Goal: Transaction & Acquisition: Book appointment/travel/reservation

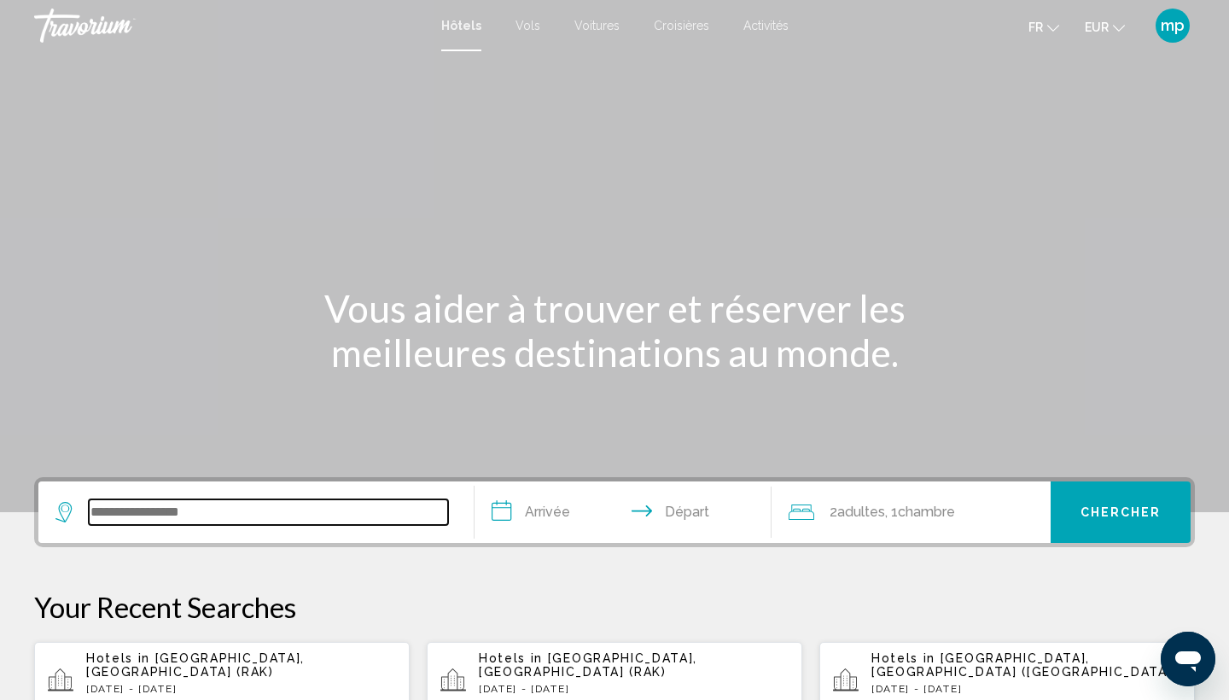
click at [284, 522] on input "Search widget" at bounding box center [268, 512] width 359 height 26
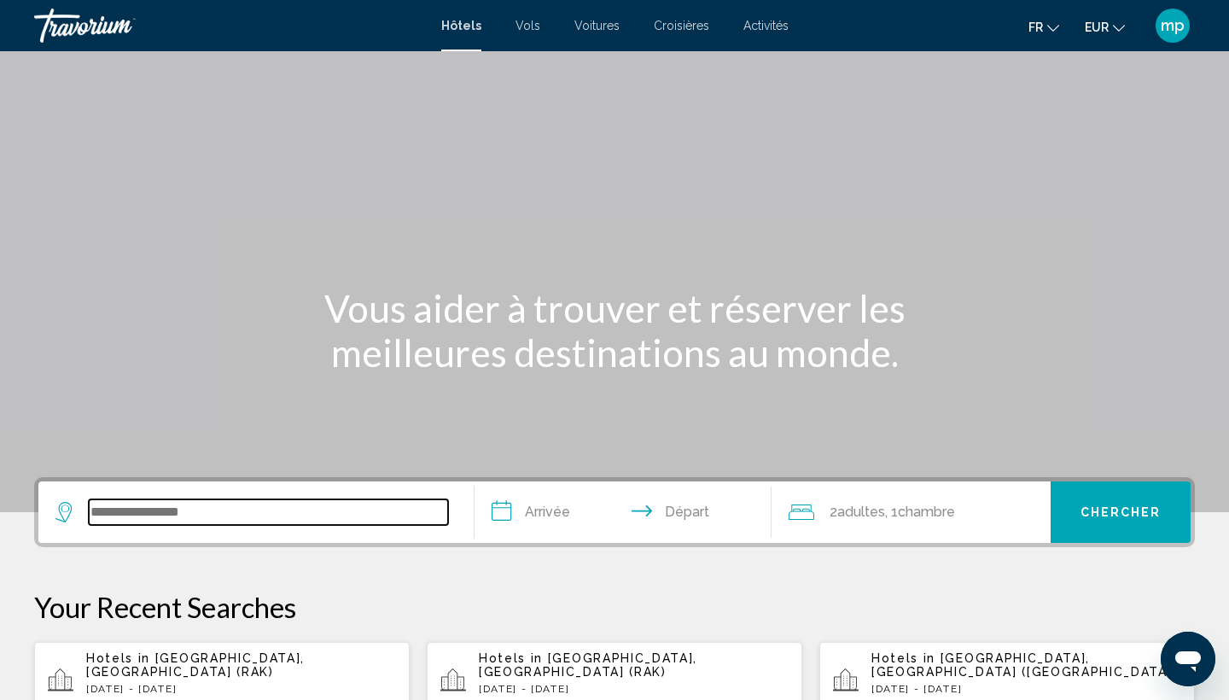
scroll to position [422, 0]
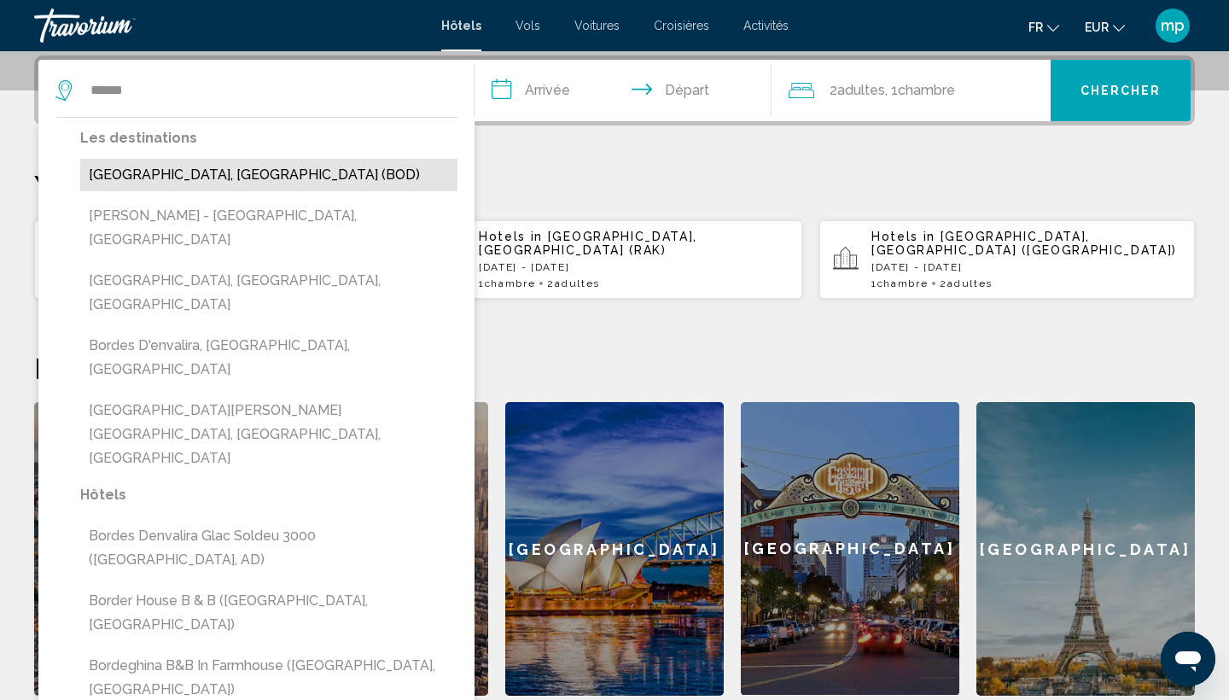
click at [171, 162] on button "[GEOGRAPHIC_DATA], [GEOGRAPHIC_DATA] (BOD)" at bounding box center [268, 175] width 377 height 32
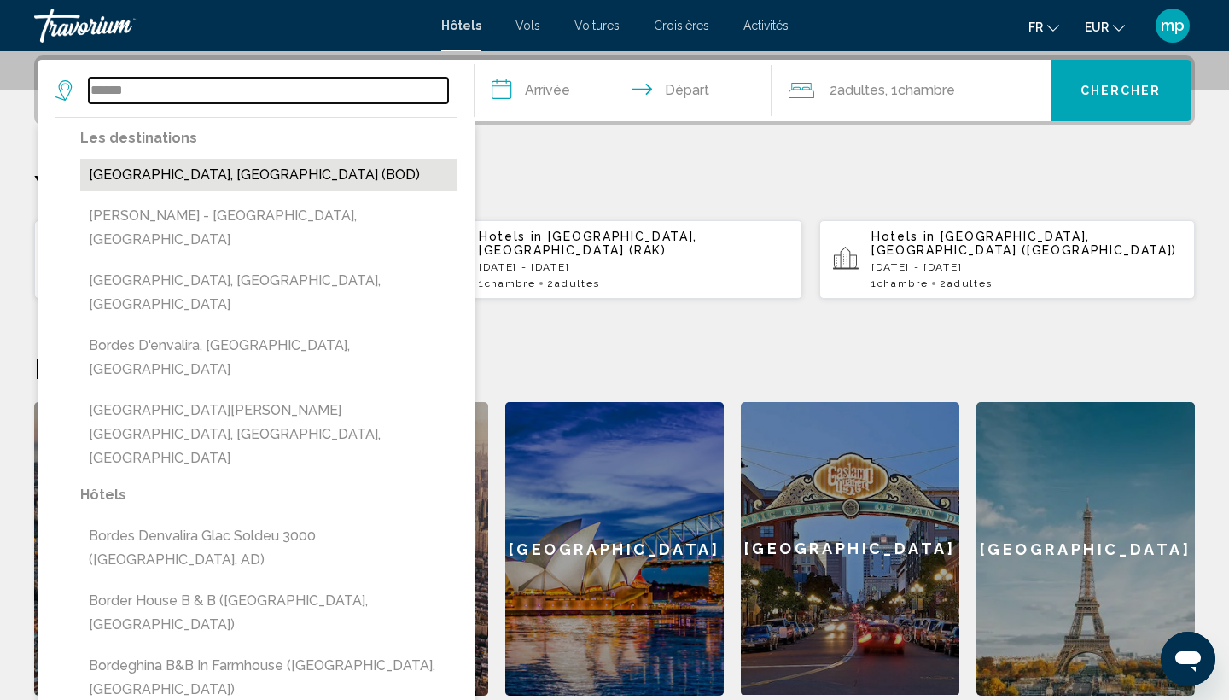
type input "**********"
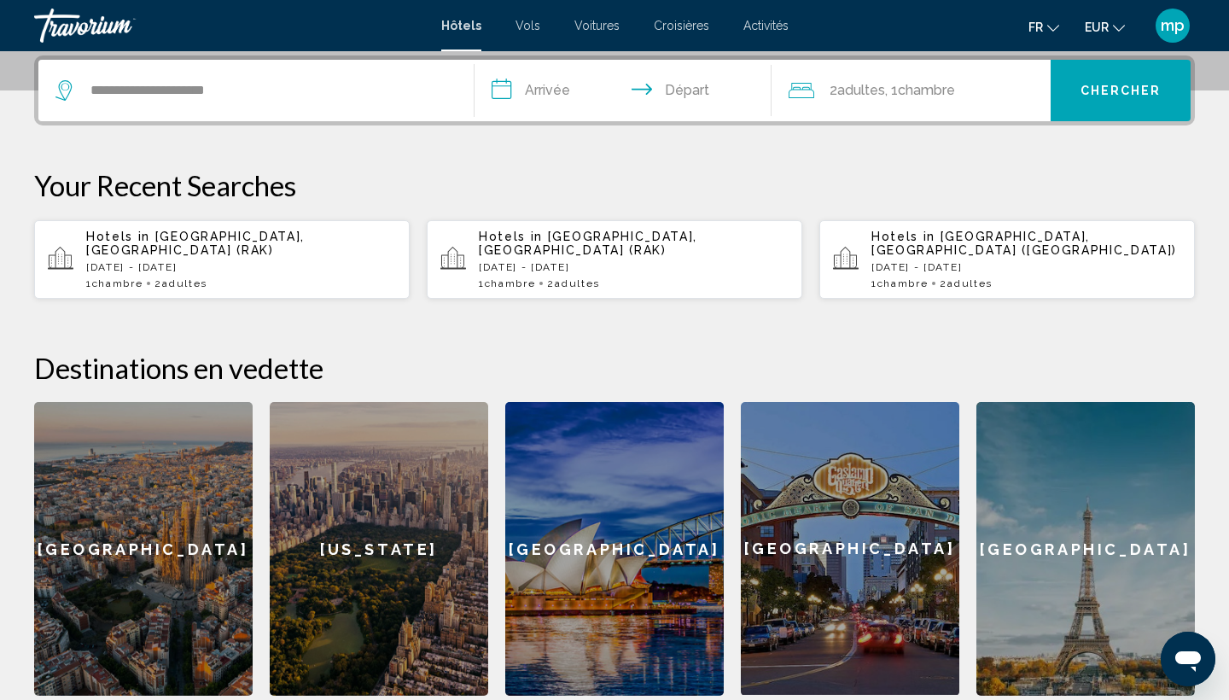
click at [569, 89] on input "**********" at bounding box center [627, 93] width 304 height 67
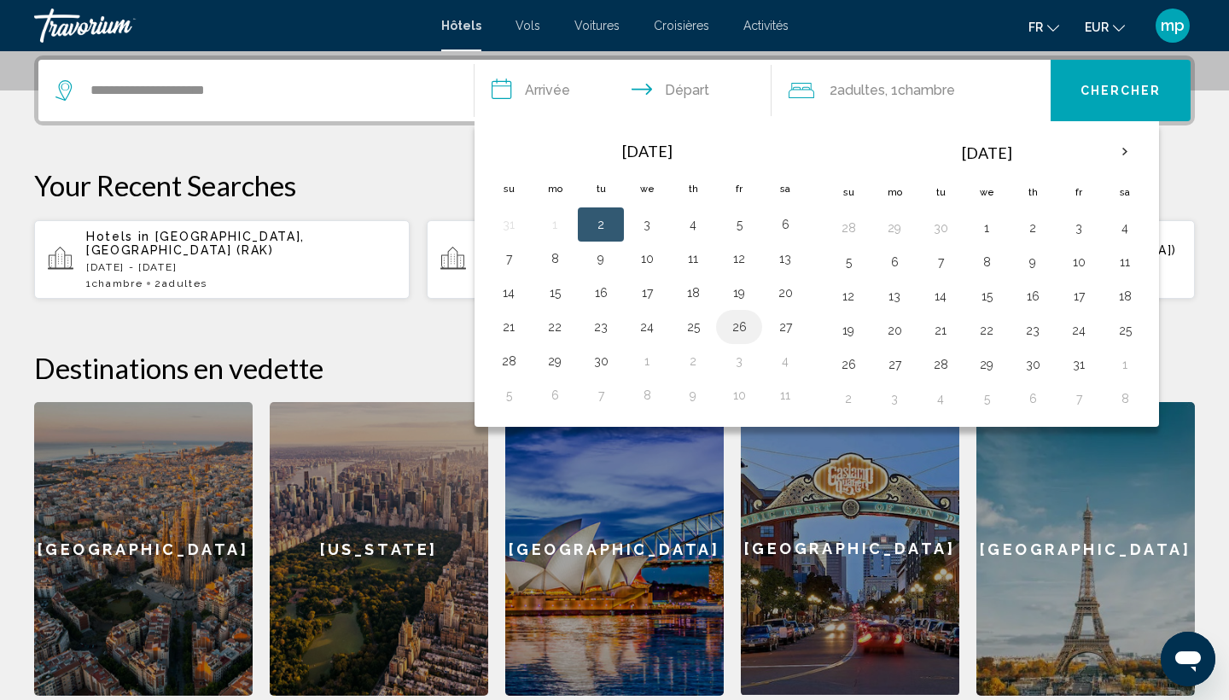
click at [739, 335] on button "26" at bounding box center [739, 327] width 27 height 24
click at [511, 369] on button "28" at bounding box center [508, 361] width 27 height 24
type input "**********"
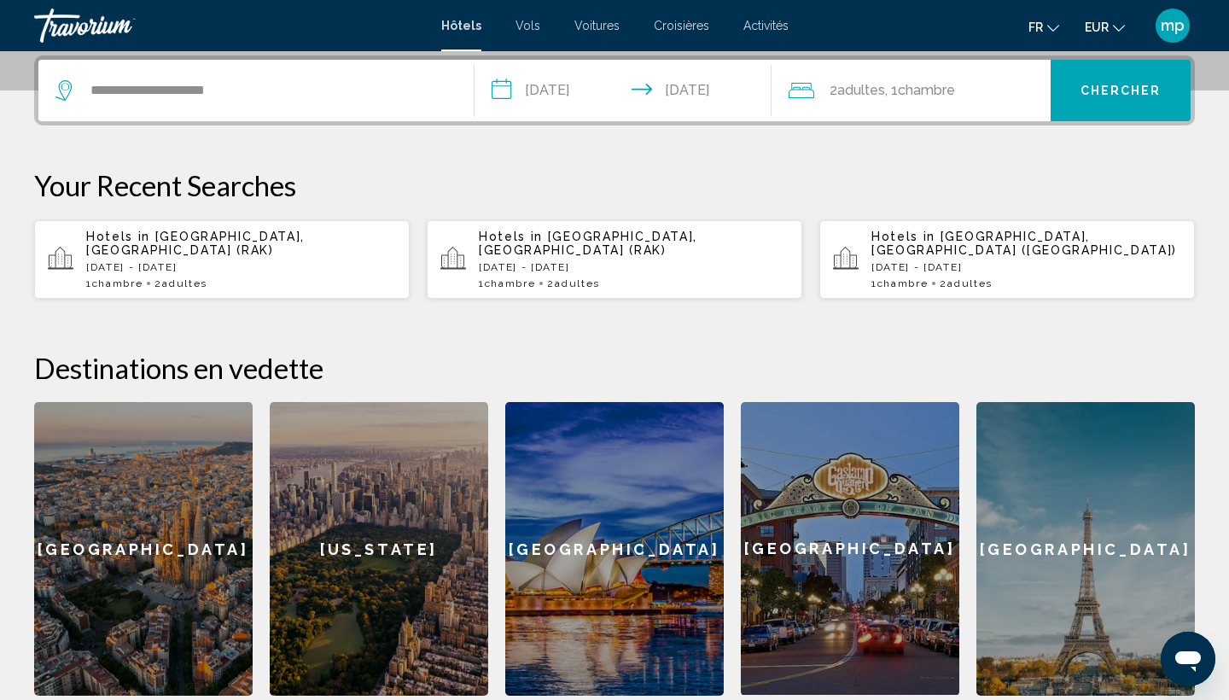
click at [941, 87] on span "Chambre" at bounding box center [926, 90] width 57 height 16
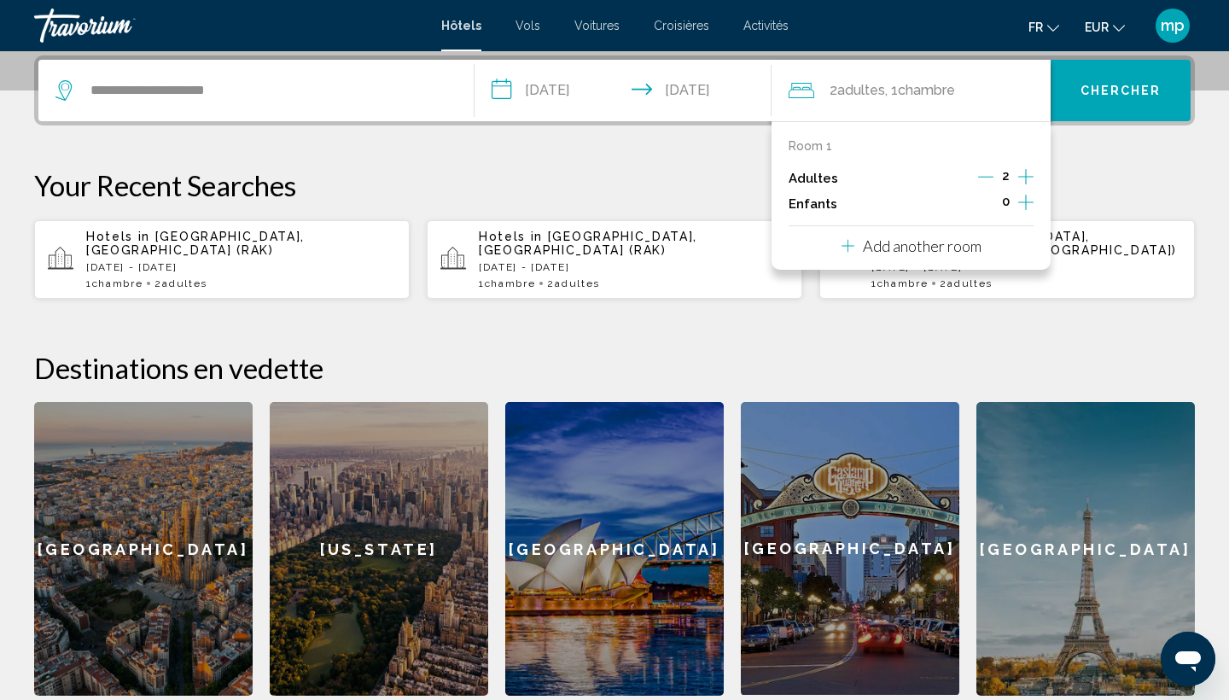
click at [1029, 178] on icon "Increment adults" at bounding box center [1025, 176] width 15 height 15
click at [980, 174] on icon "Decrement adults" at bounding box center [984, 176] width 15 height 15
click at [1021, 184] on icon "Increment adults" at bounding box center [1025, 176] width 15 height 20
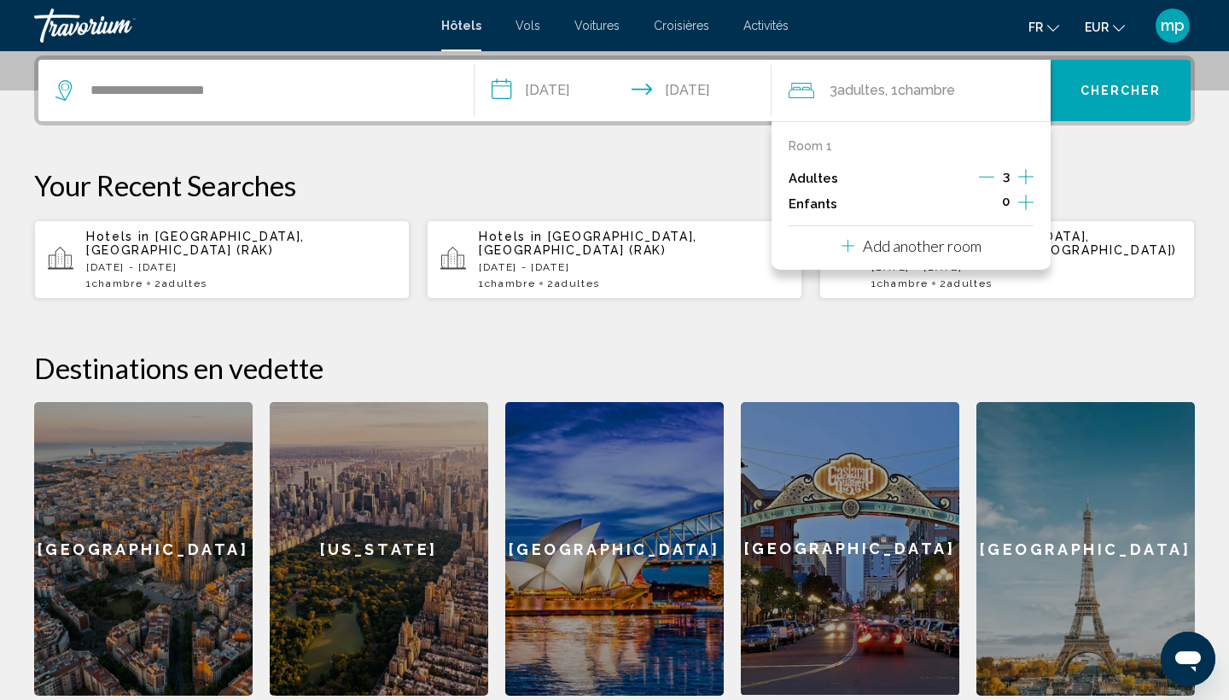
click at [1021, 184] on icon "Increment adults" at bounding box center [1025, 176] width 15 height 20
click at [1138, 93] on span "Chercher" at bounding box center [1121, 92] width 81 height 14
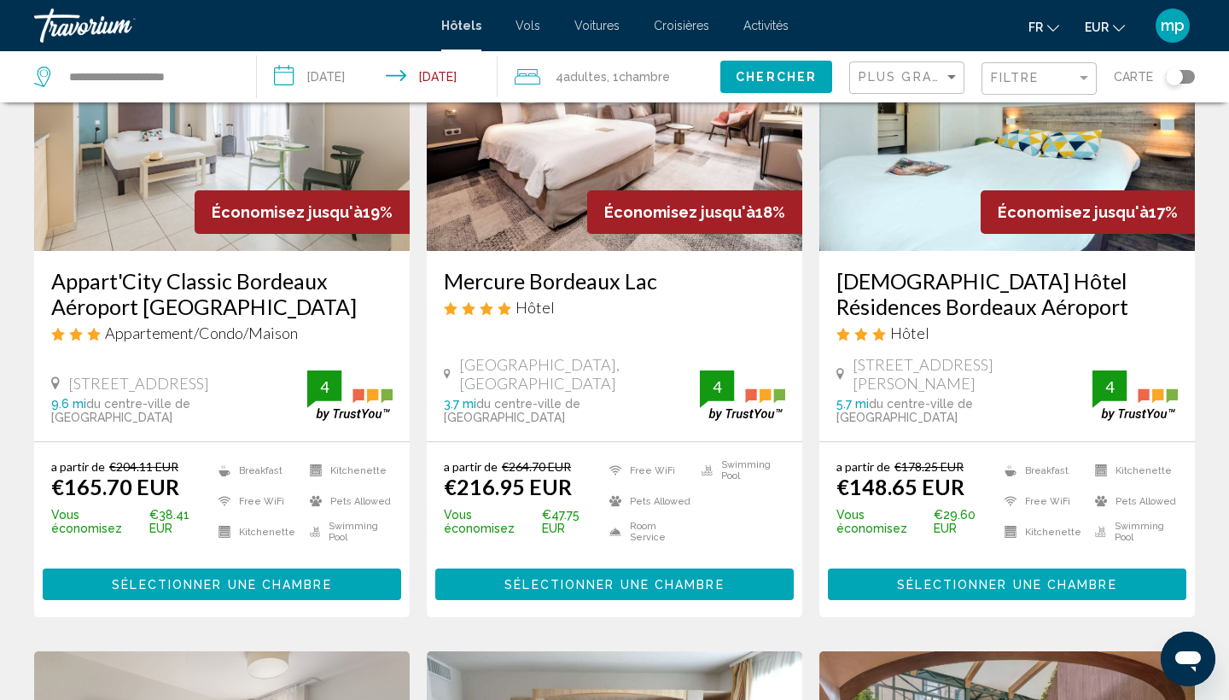
scroll to position [190, 0]
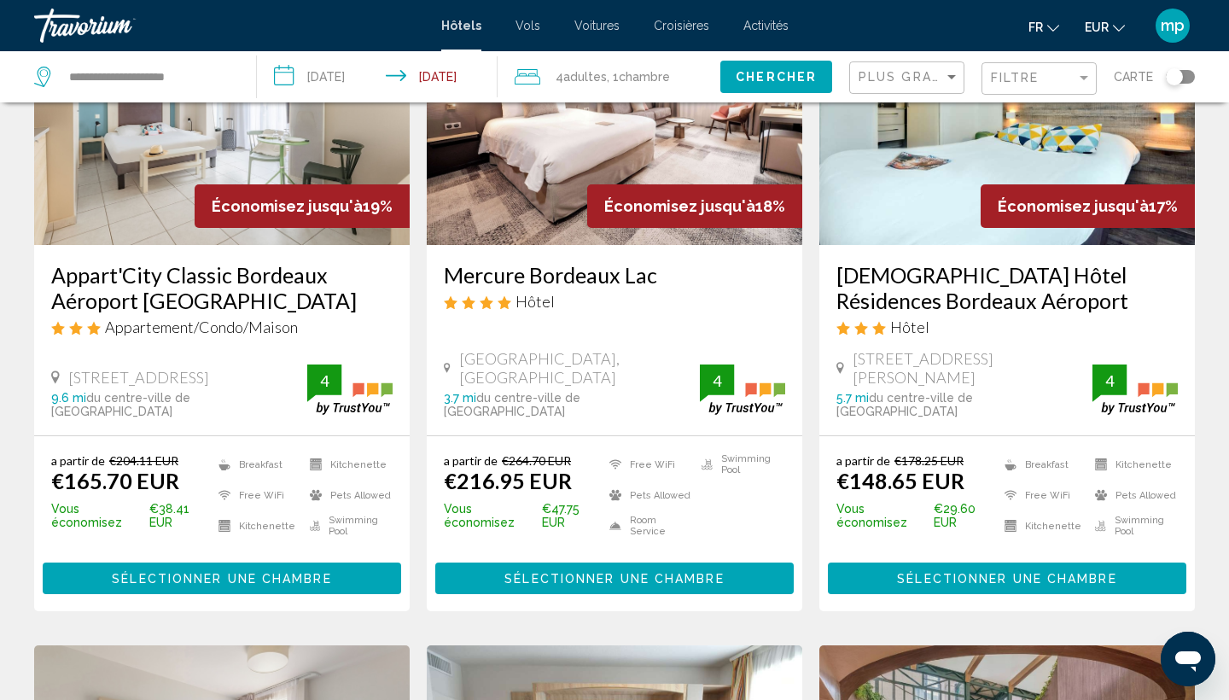
click at [151, 284] on h3 "Appart'City Classic Bordeaux Aéroport [GEOGRAPHIC_DATA]" at bounding box center [221, 287] width 341 height 51
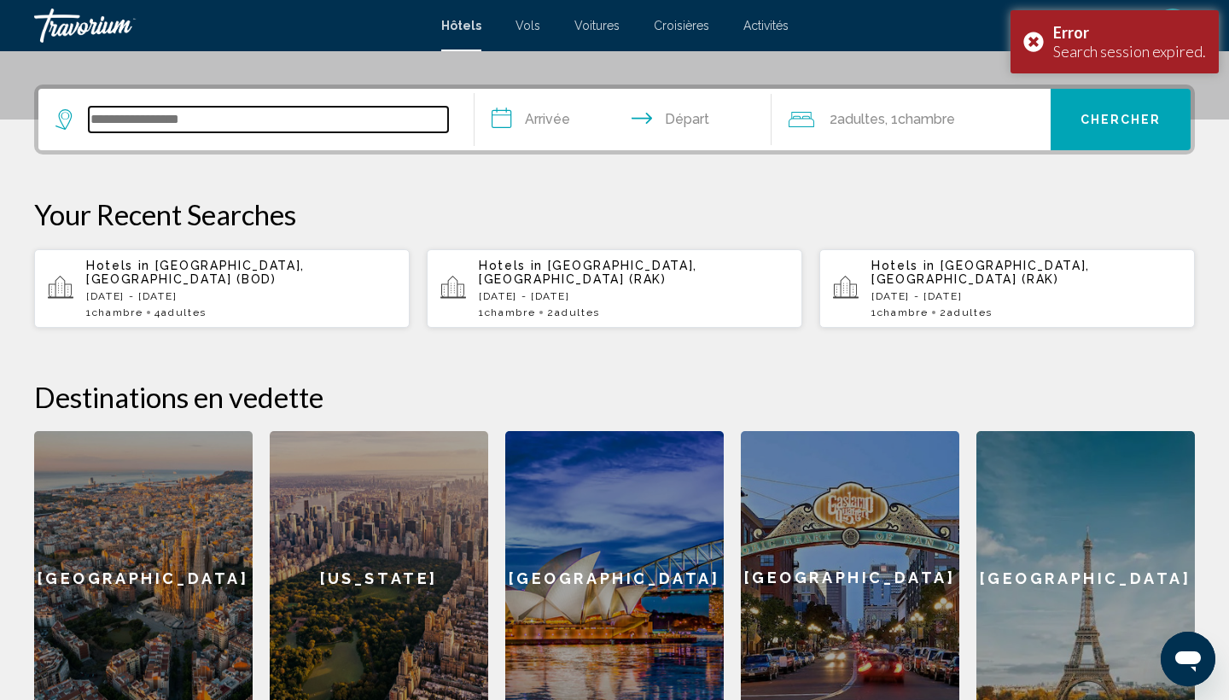
click at [332, 130] on input "Search widget" at bounding box center [268, 120] width 359 height 26
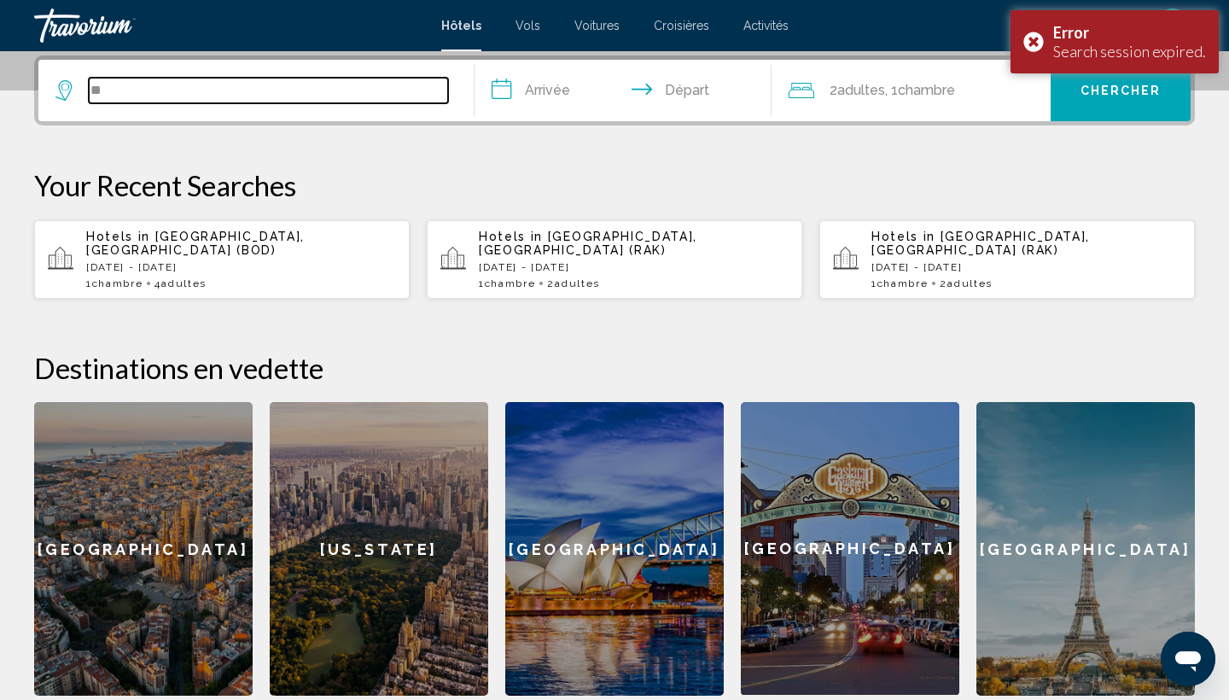
type input "**"
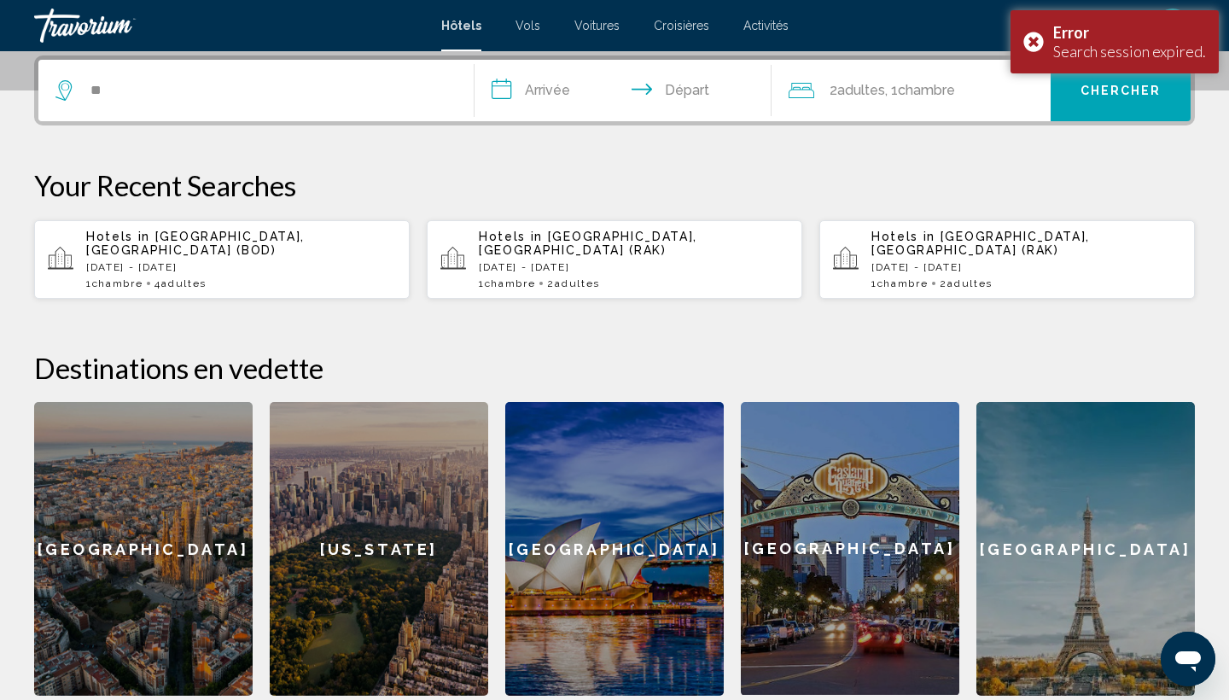
click at [244, 277] on div "1 Chambre pièces 4 Adulte Adultes" at bounding box center [241, 283] width 310 height 12
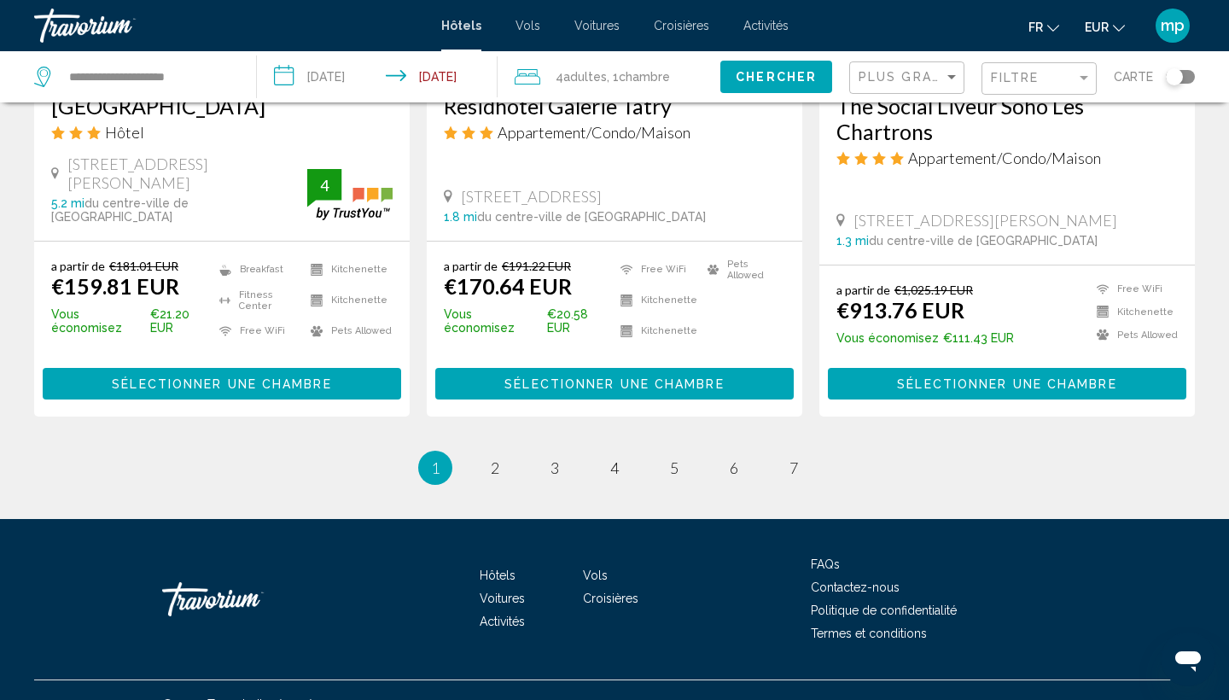
scroll to position [2368, 0]
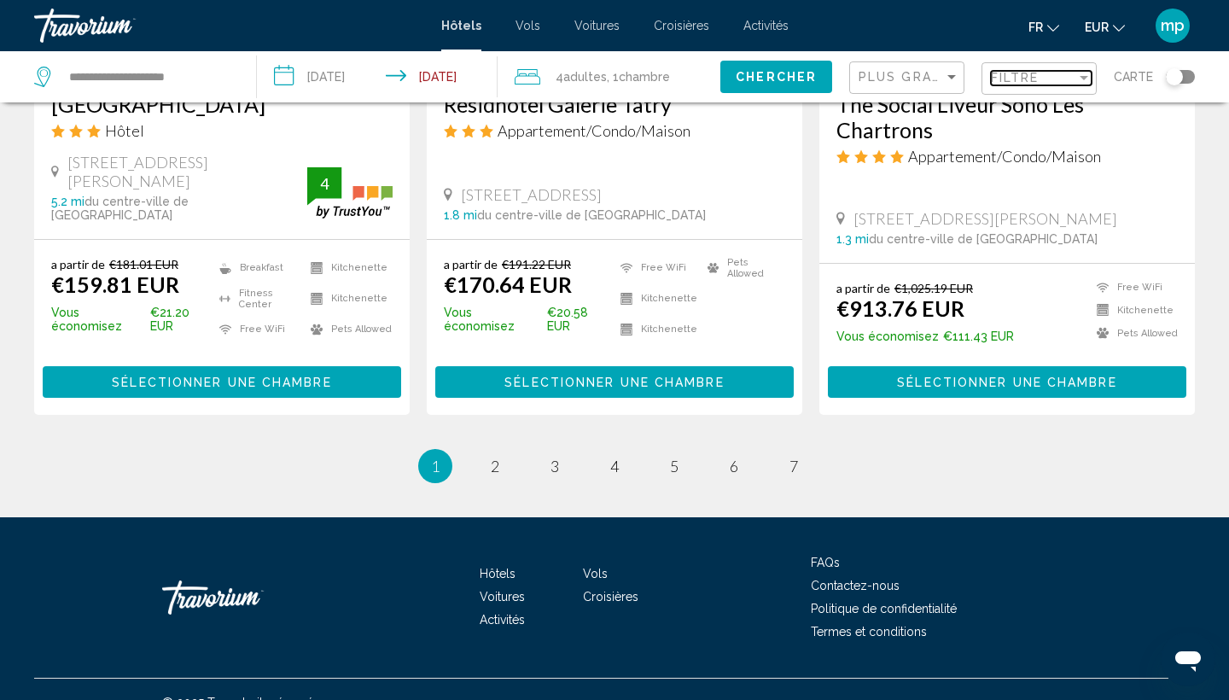
click at [1033, 76] on span "Filtre" at bounding box center [1015, 78] width 49 height 14
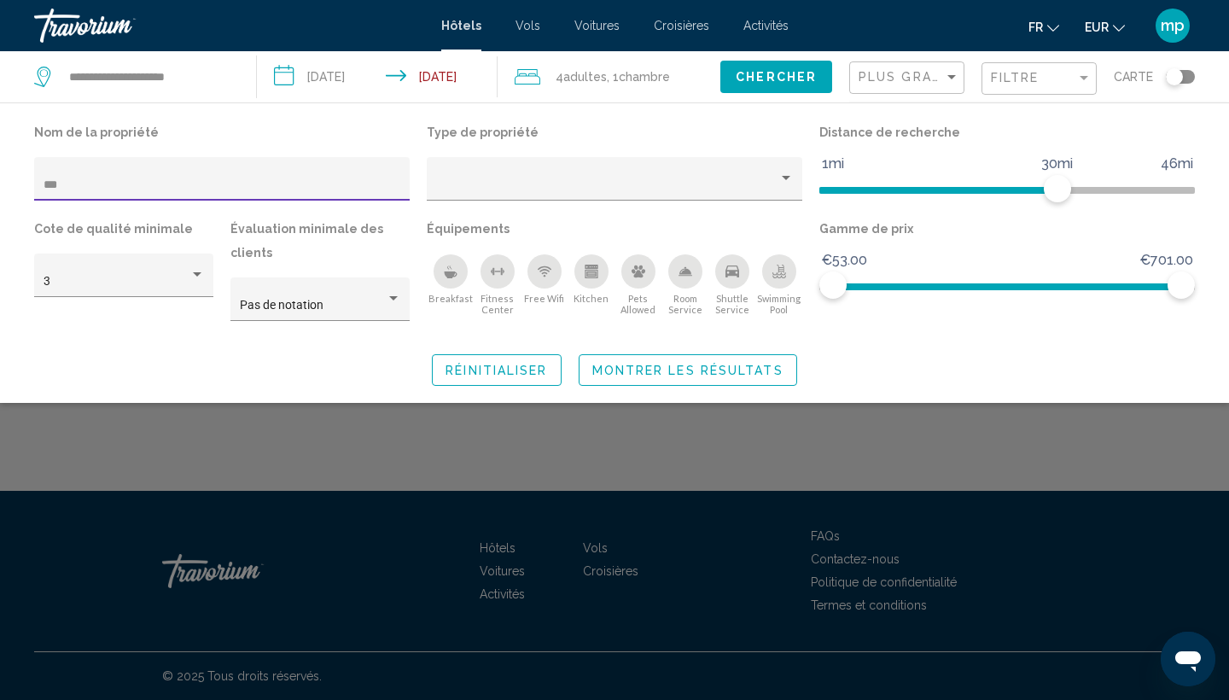
type input "***"
click at [656, 357] on button "Montrer les résultats" at bounding box center [688, 370] width 219 height 32
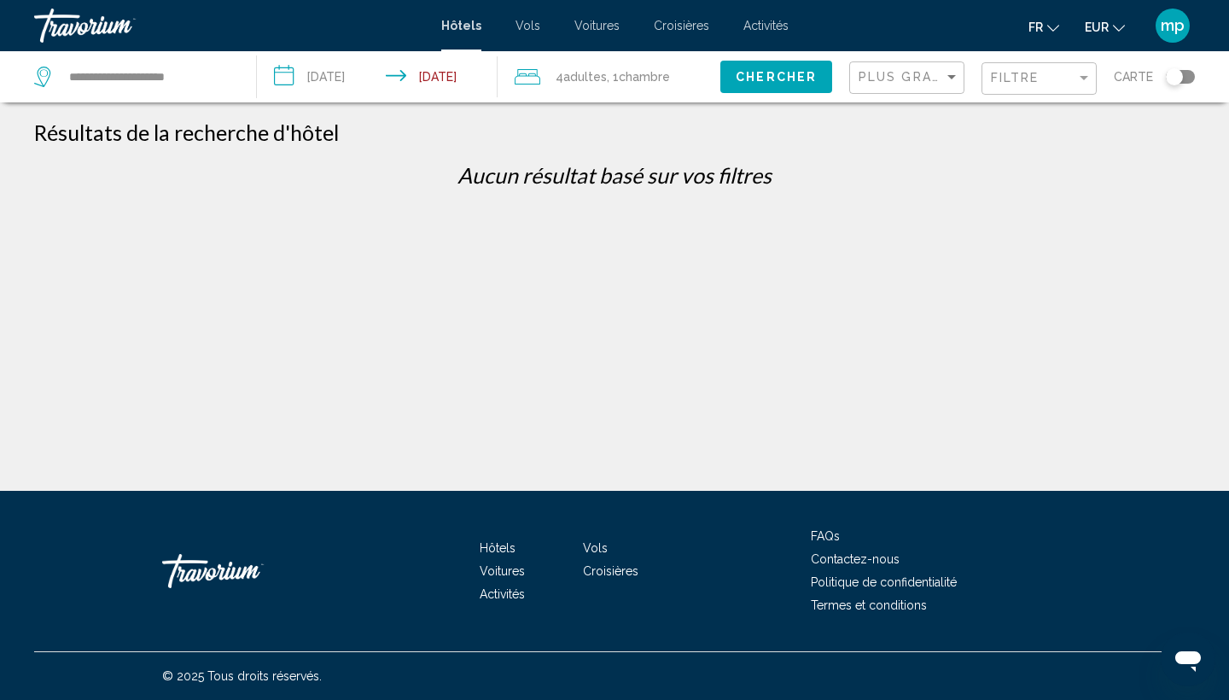
click at [1002, 96] on button "Filtre" at bounding box center [1039, 78] width 115 height 35
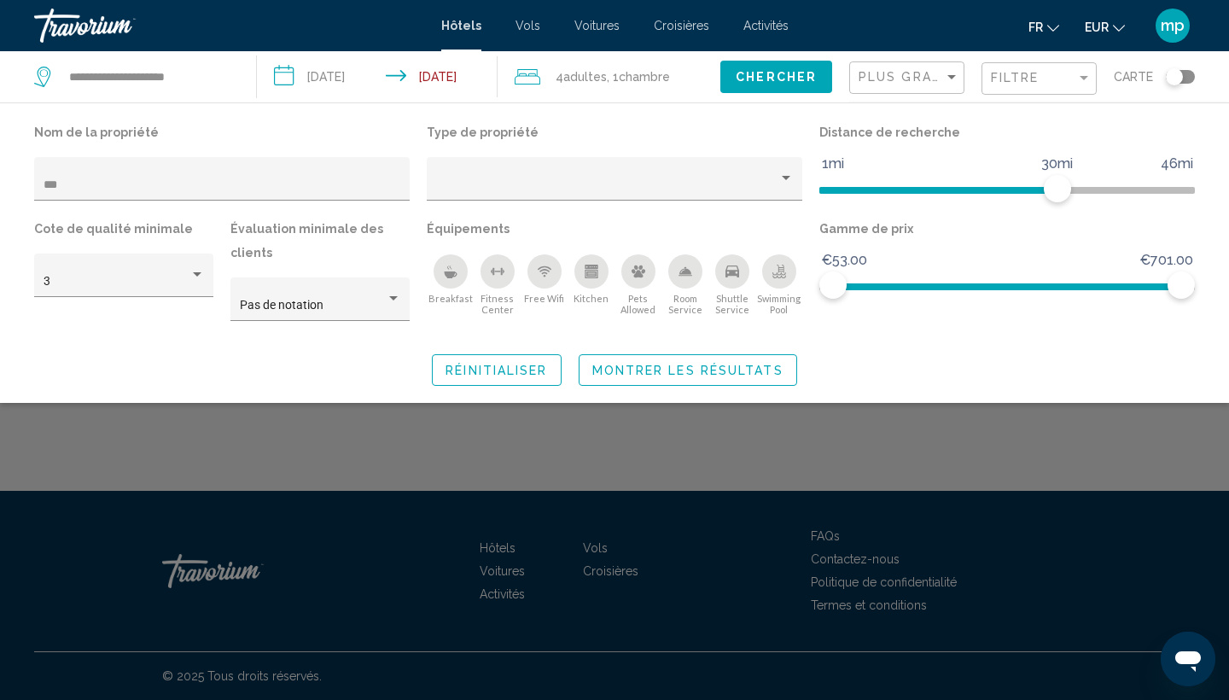
click at [589, 76] on span "Adultes" at bounding box center [585, 77] width 44 height 14
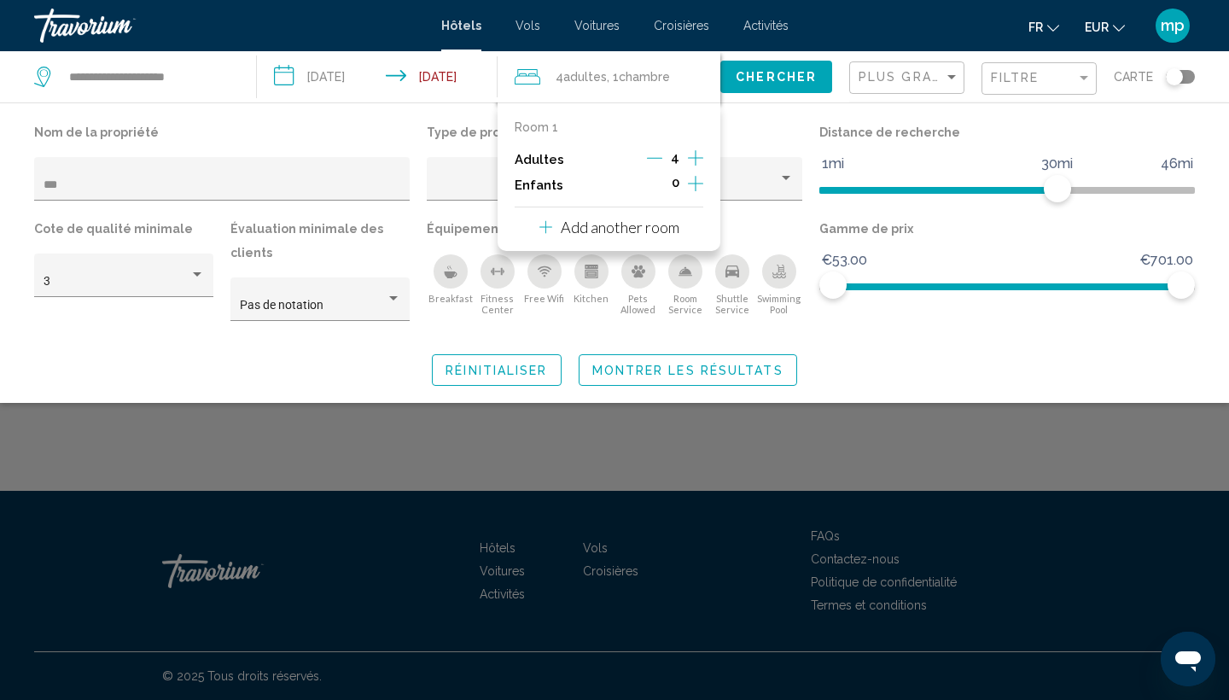
click at [651, 155] on icon "Decrement adults" at bounding box center [654, 157] width 15 height 15
click at [651, 155] on icon "Decrement adults" at bounding box center [656, 157] width 15 height 15
click at [774, 108] on div "Nom de la propriété *** Type de propriété Distance de recherche 1mi 46mi 30mi C…" at bounding box center [614, 252] width 1229 height 300
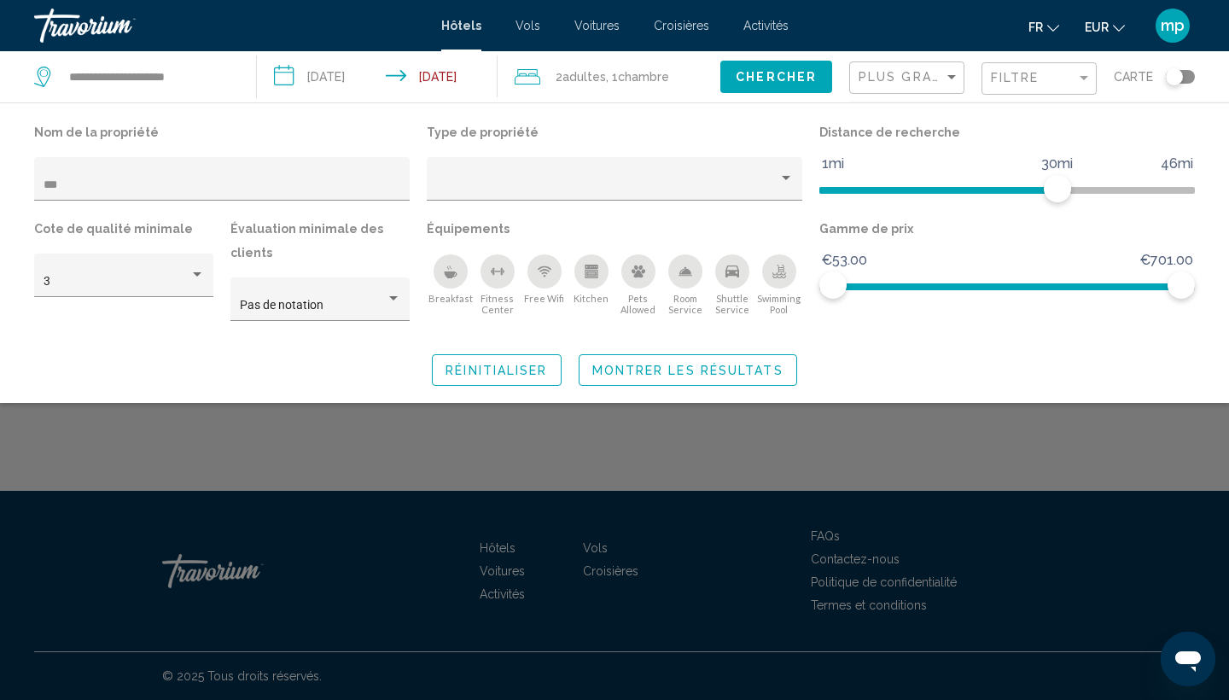
click at [769, 75] on span "Chercher" at bounding box center [776, 78] width 81 height 14
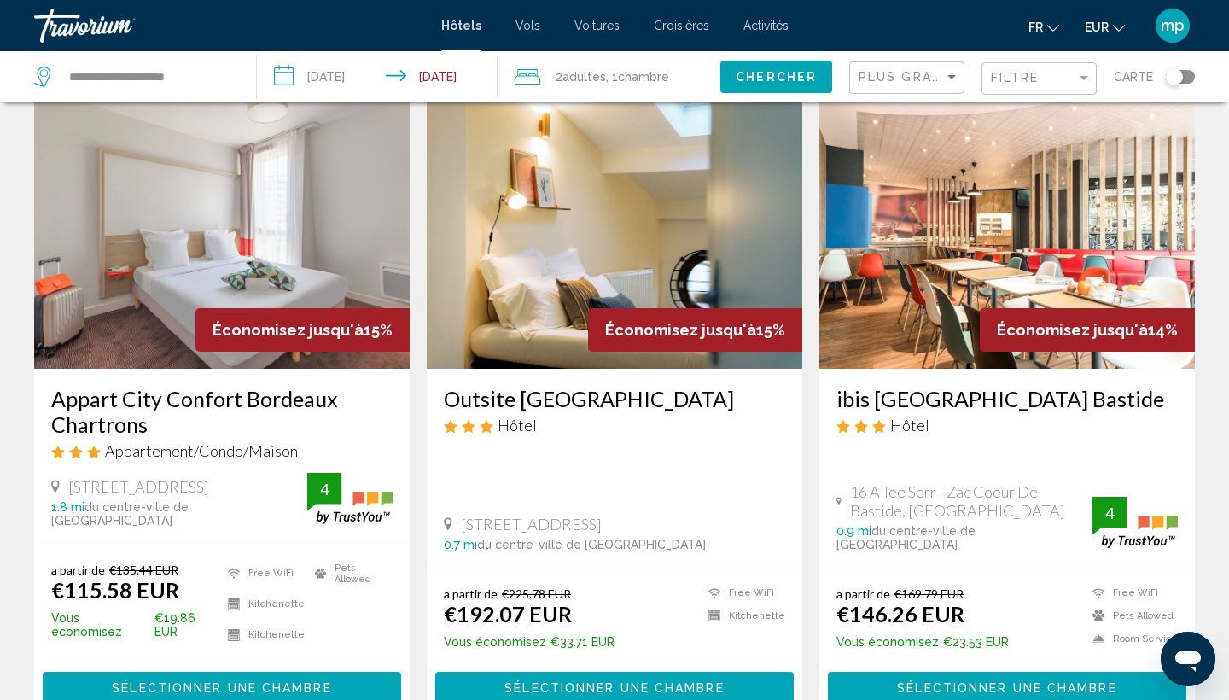
scroll to position [2045, 0]
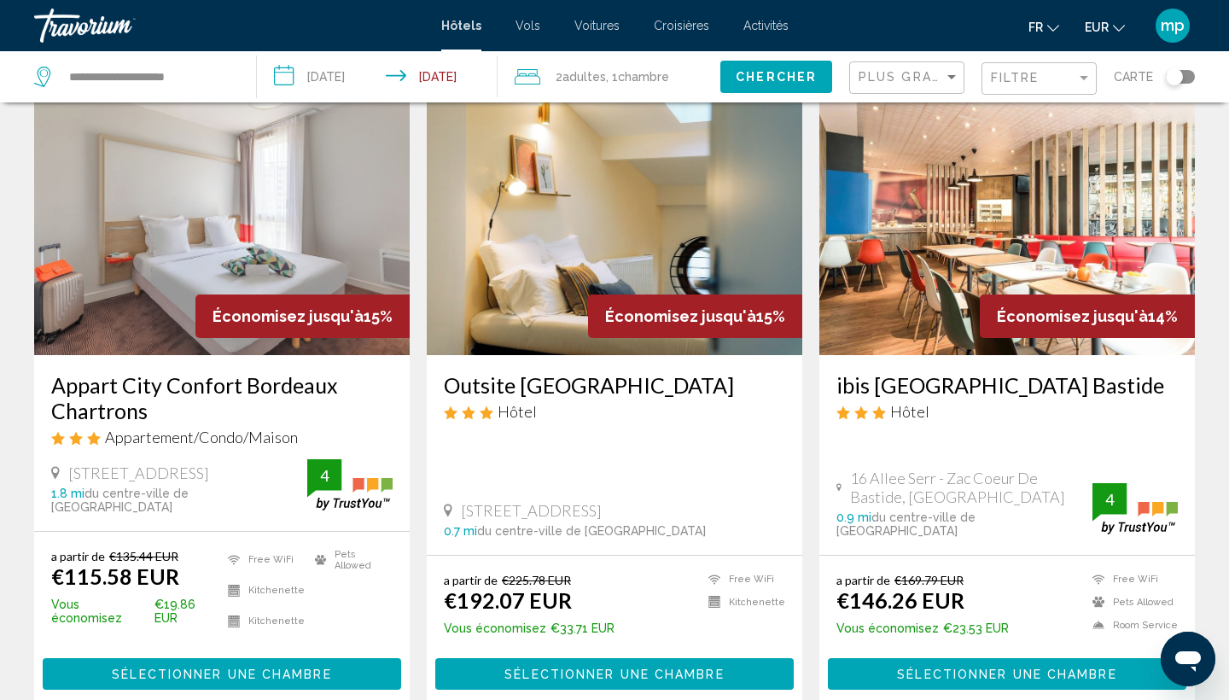
click at [891, 658] on button "Sélectionner une chambre" at bounding box center [1007, 674] width 359 height 32
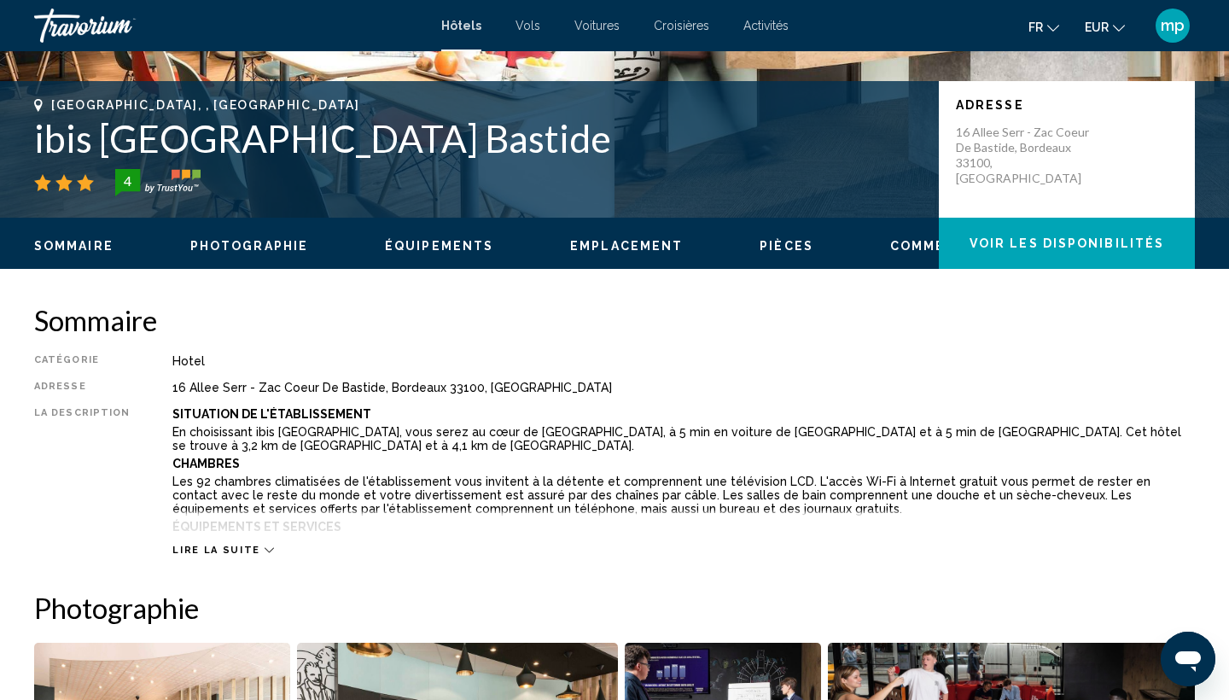
scroll to position [345, 0]
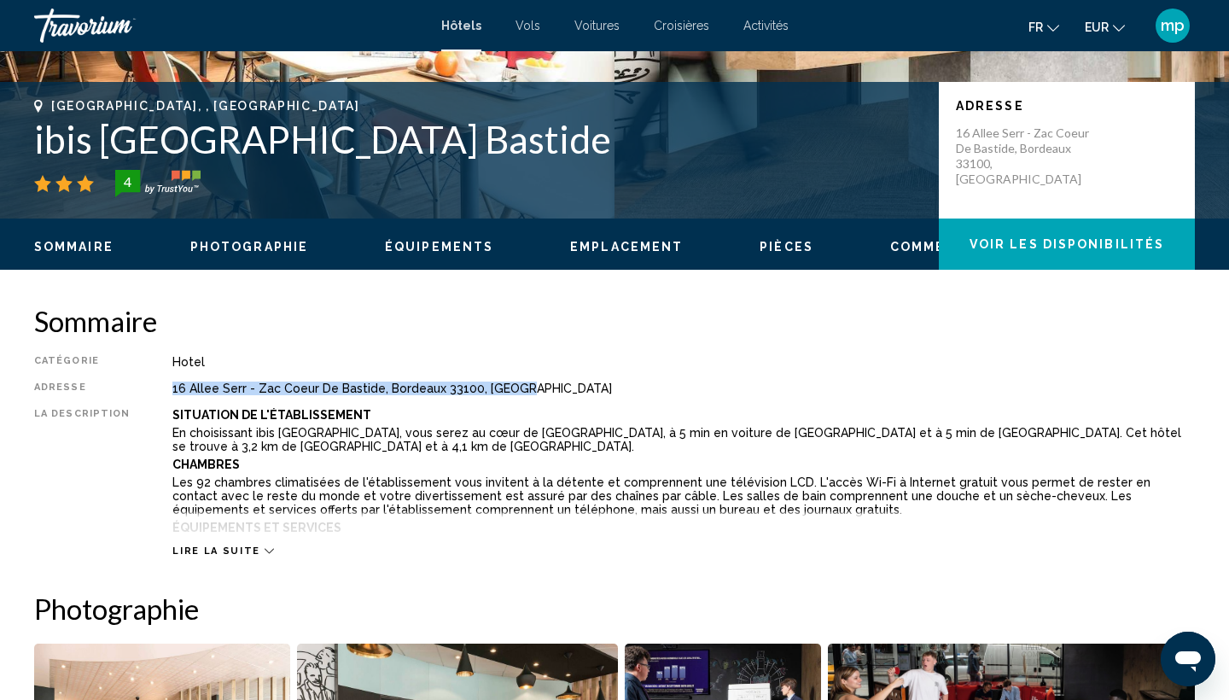
drag, startPoint x: 161, startPoint y: 387, endPoint x: 531, endPoint y: 396, distance: 369.7
click at [531, 396] on div "Catégorie Hotel Adresse [STREET_ADDRESS] La description Situation De L'établiss…" at bounding box center [614, 456] width 1161 height 202
copy div "16 Allee Serr - Zac Coeur De Bastide, Bordeaux 33100, [GEOGRAPHIC_DATA]"
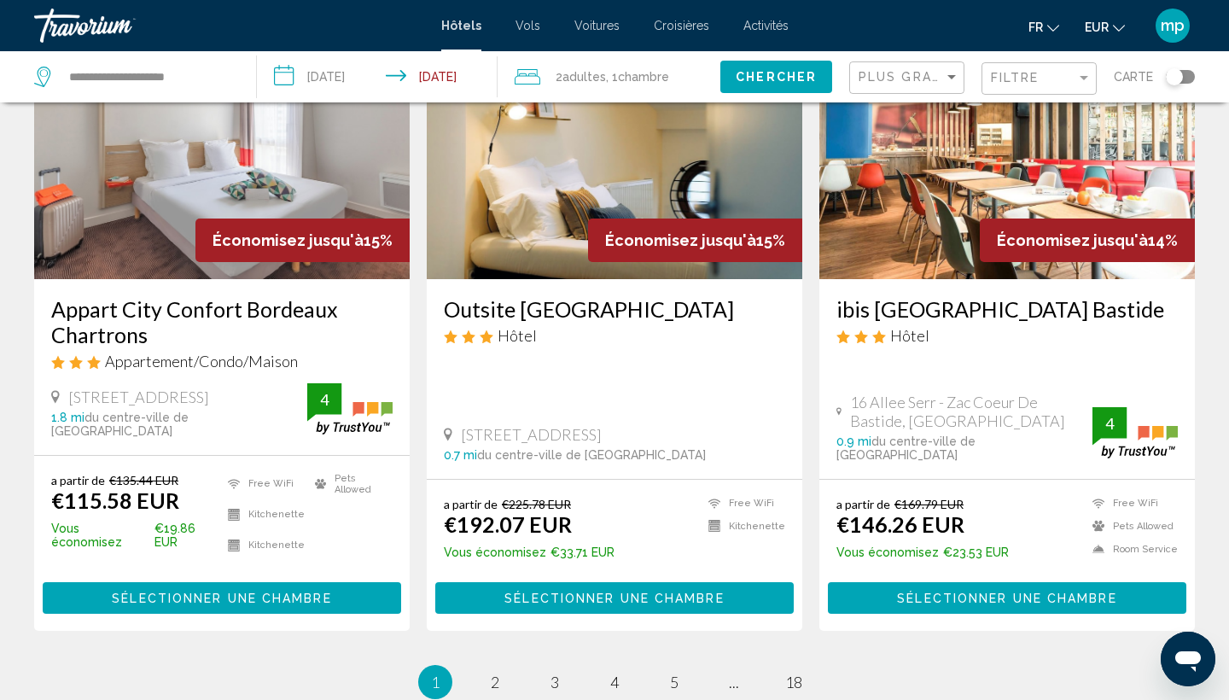
scroll to position [2122, 0]
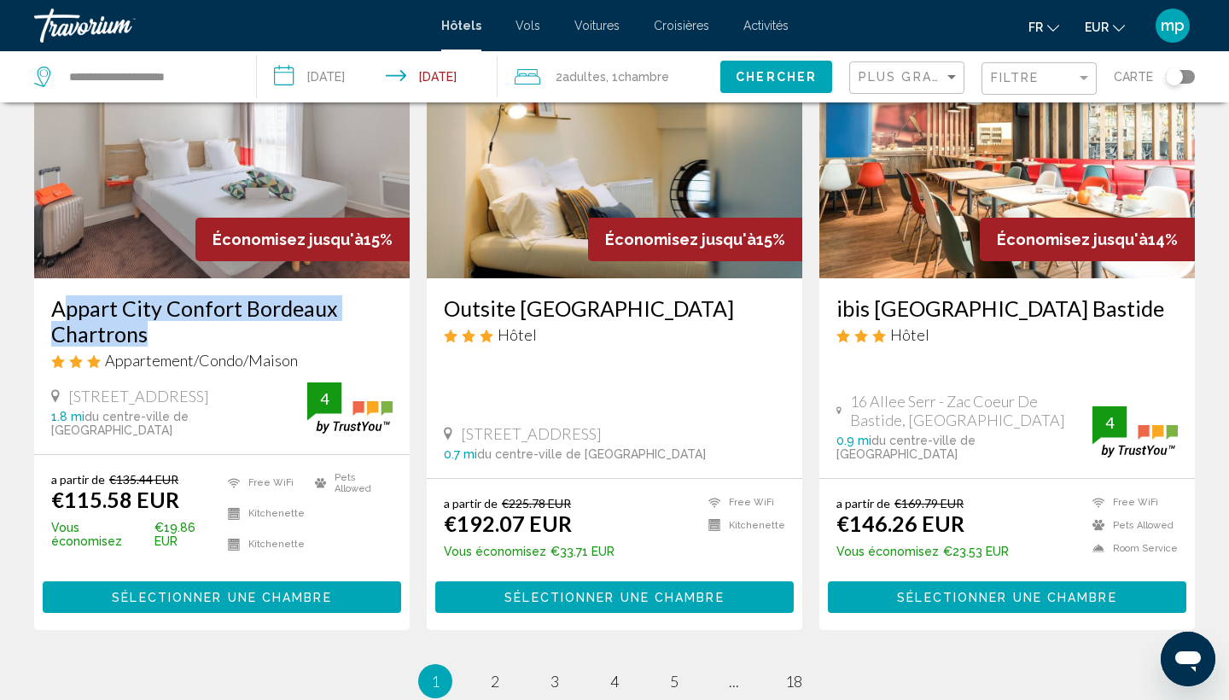
drag, startPoint x: 48, startPoint y: 258, endPoint x: 51, endPoint y: 306, distance: 48.8
click at [51, 306] on div "Appart City Confort Bordeaux Chartrons Appartement/Condo/Maison [STREET_ADDRESS…" at bounding box center [222, 365] width 376 height 175
drag, startPoint x: 73, startPoint y: 361, endPoint x: 306, endPoint y: 350, distance: 234.2
click at [306, 387] on div "[STREET_ADDRESS]" at bounding box center [179, 396] width 256 height 19
copy span "[STREET_ADDRESS]"
